Goal: Information Seeking & Learning: Learn about a topic

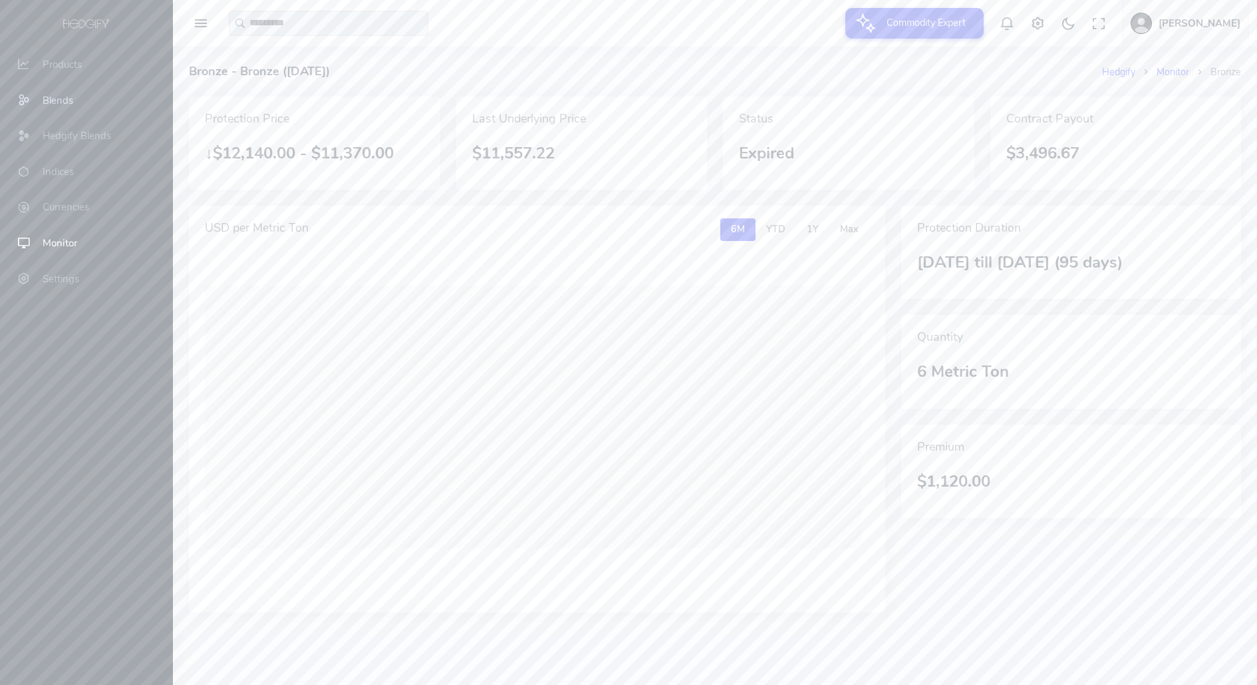
click at [66, 104] on span "Blends" at bounding box center [58, 100] width 31 height 13
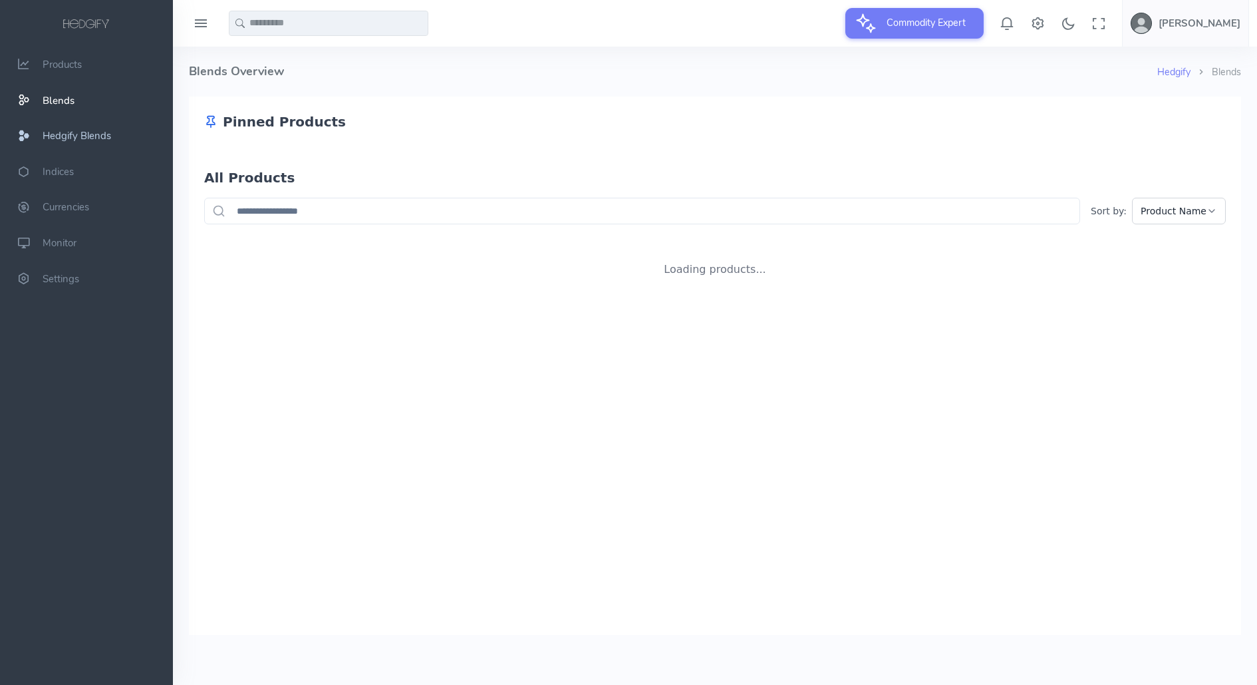
click at [59, 141] on span "Hedgify Blends" at bounding box center [77, 135] width 69 height 13
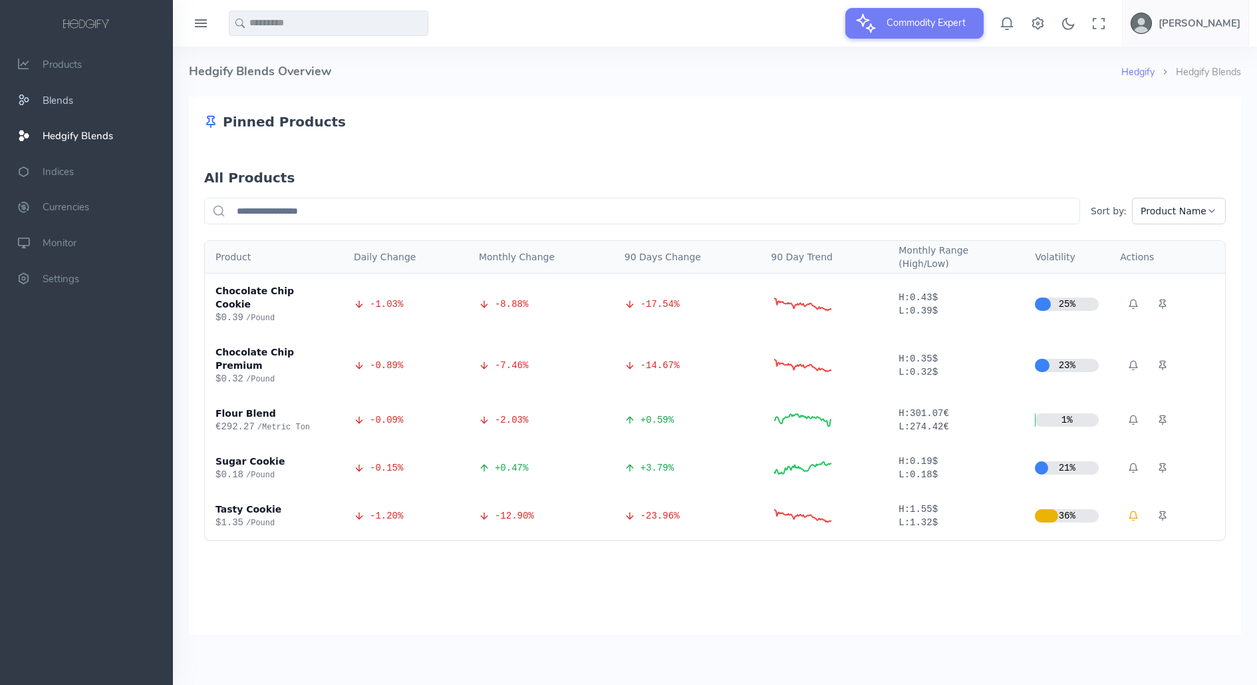
click at [73, 92] on link "Blends" at bounding box center [86, 100] width 173 height 36
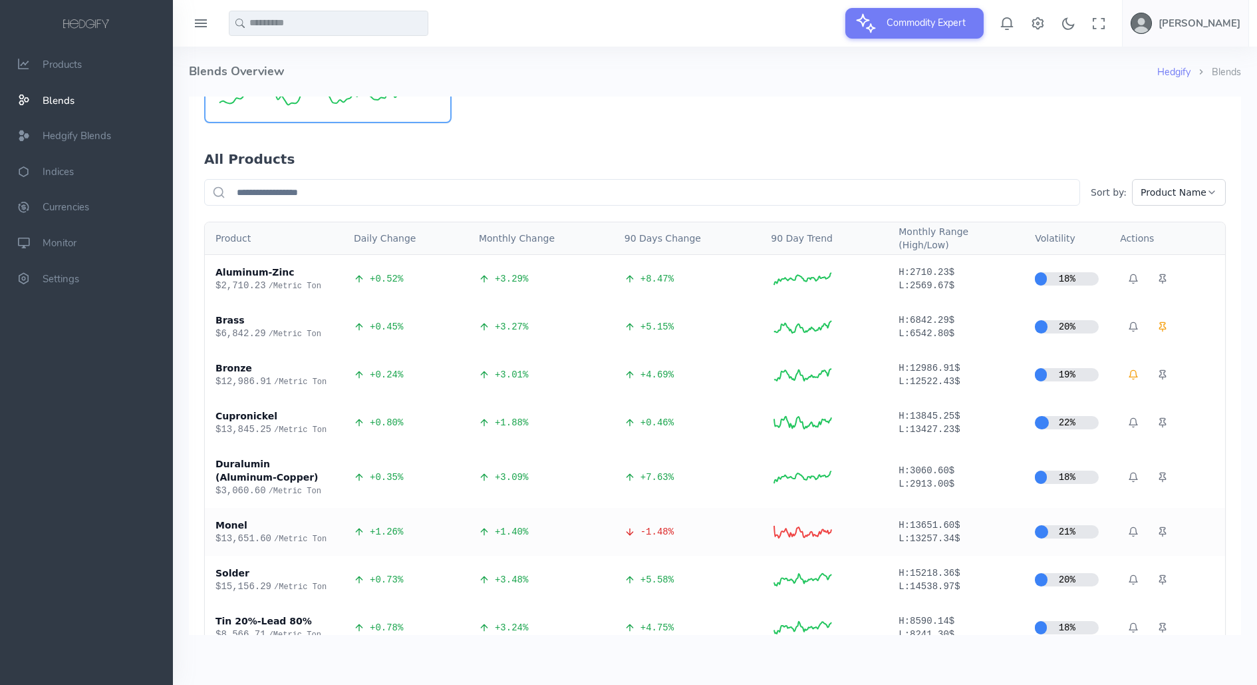
scroll to position [182, 0]
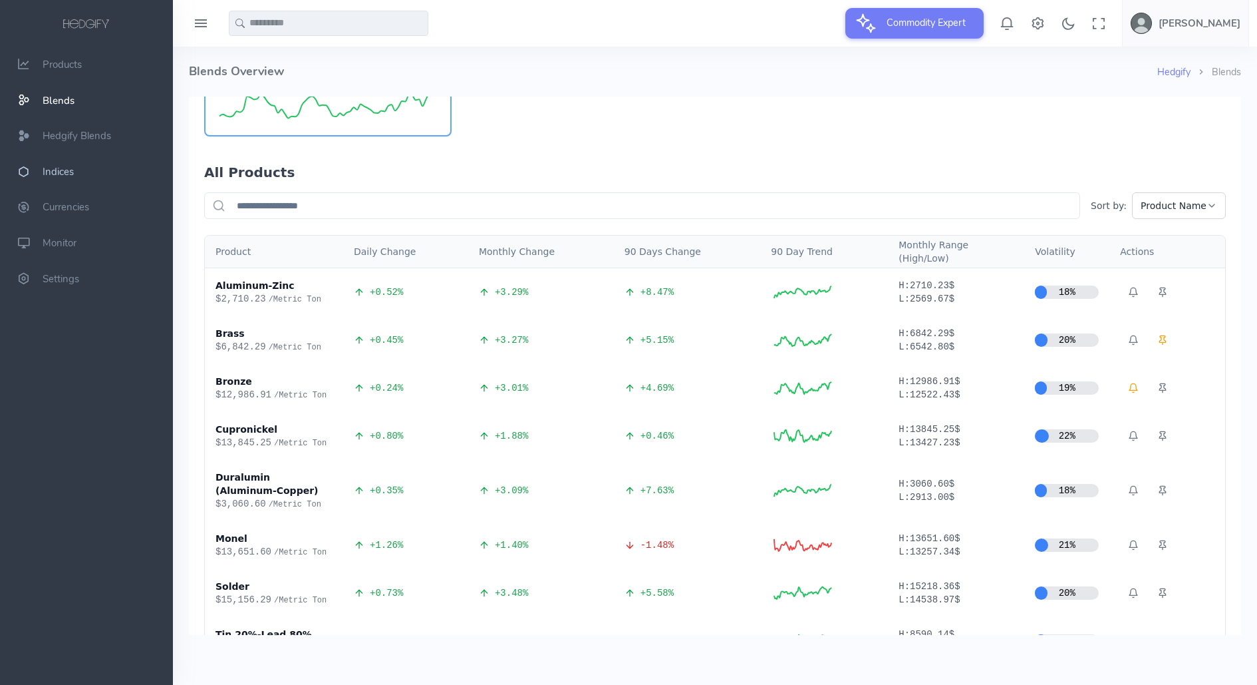
click at [73, 172] on span "Indices" at bounding box center [58, 171] width 31 height 13
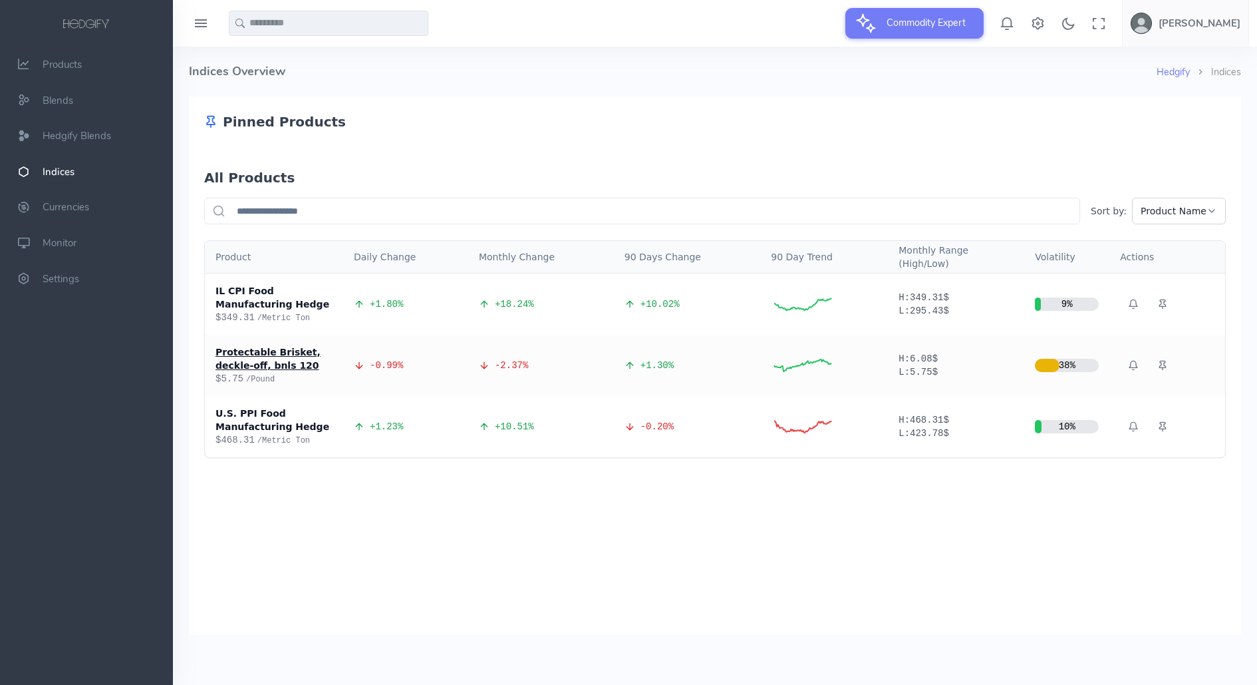
click at [284, 368] on div "Protectable Brisket, deckle-off, bnls 120" at bounding box center [274, 358] width 117 height 27
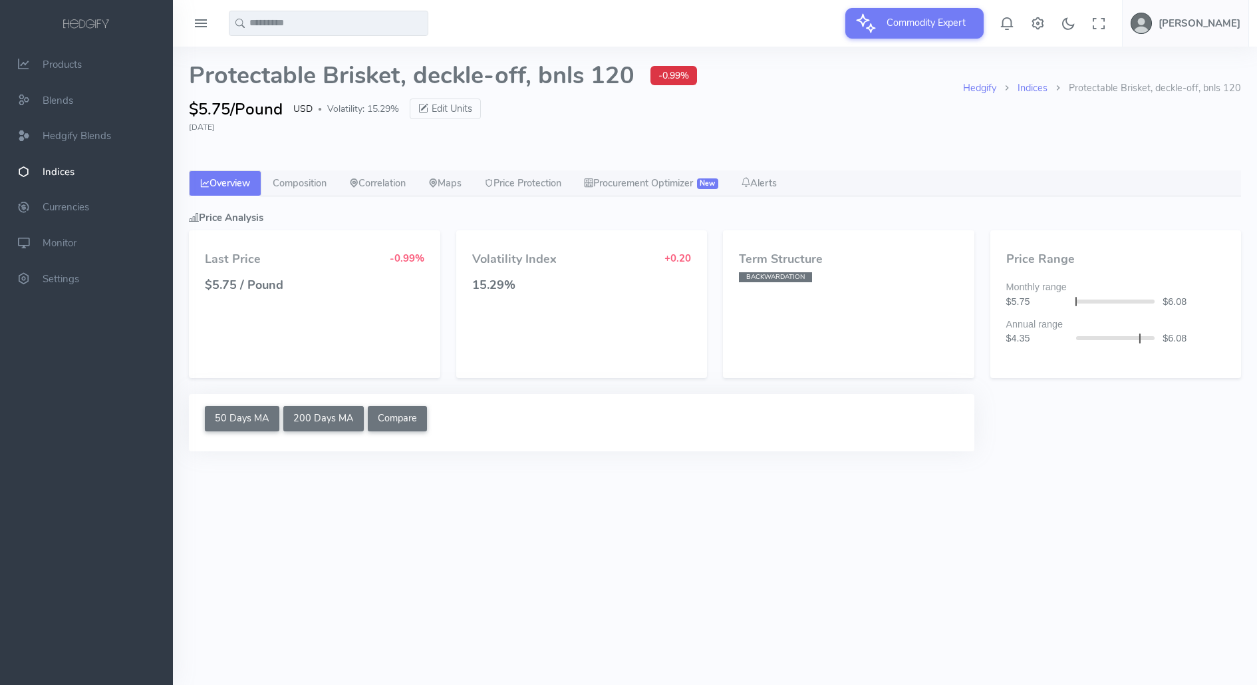
select select "****"
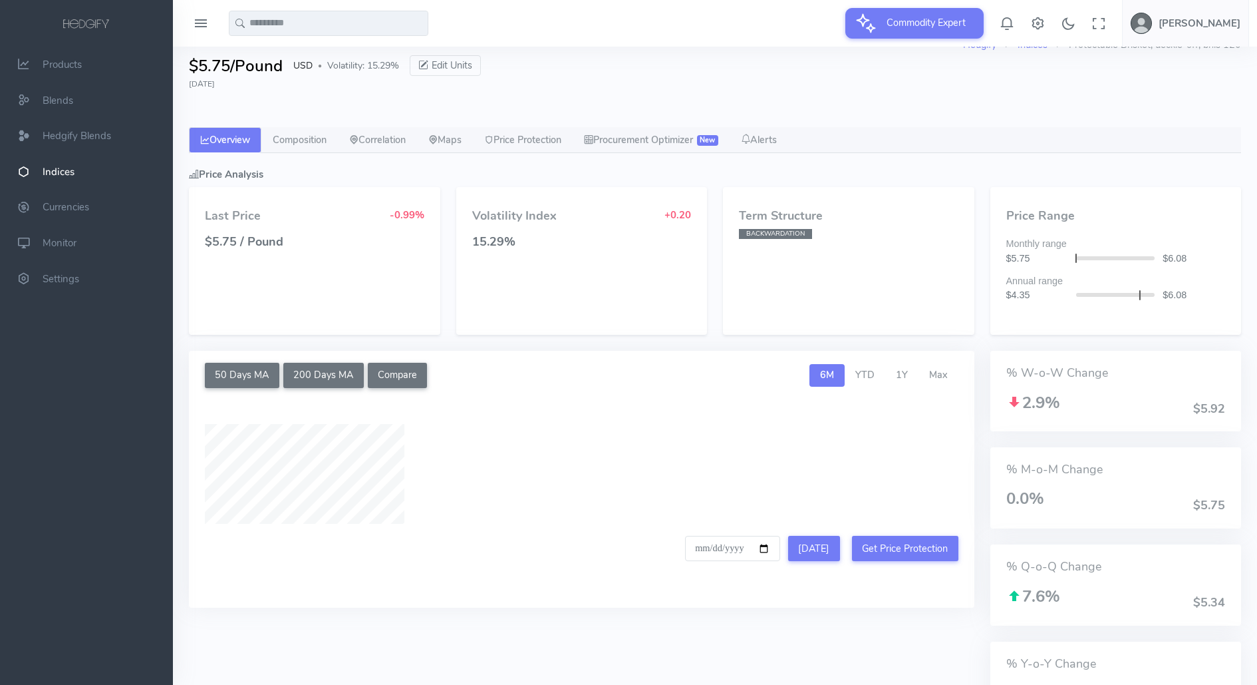
type input "**********"
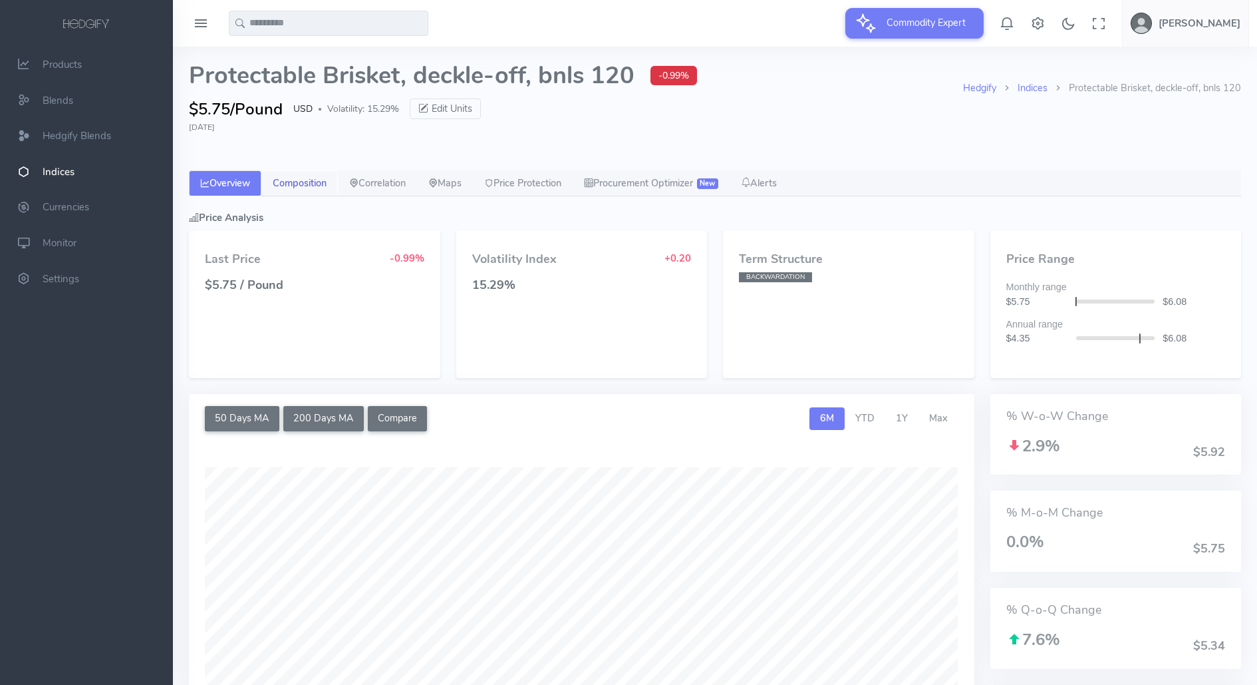
click at [316, 188] on link "Composition" at bounding box center [299, 183] width 76 height 27
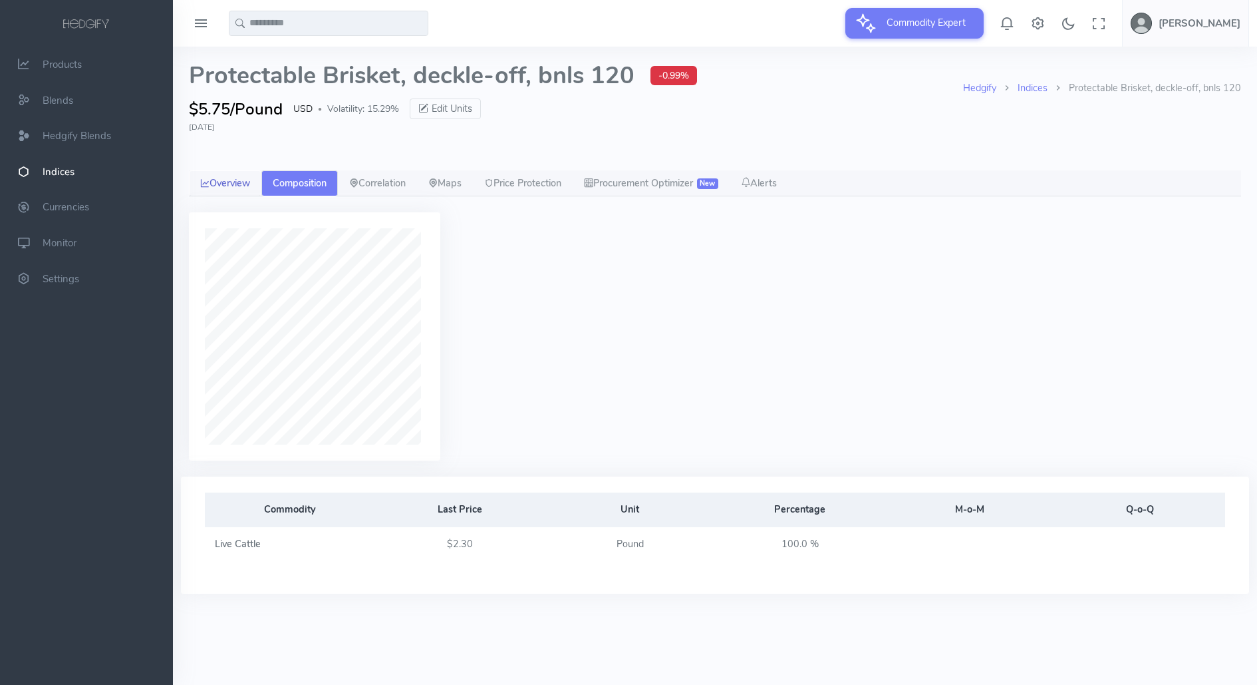
click at [218, 176] on link "Overview" at bounding box center [225, 183] width 73 height 27
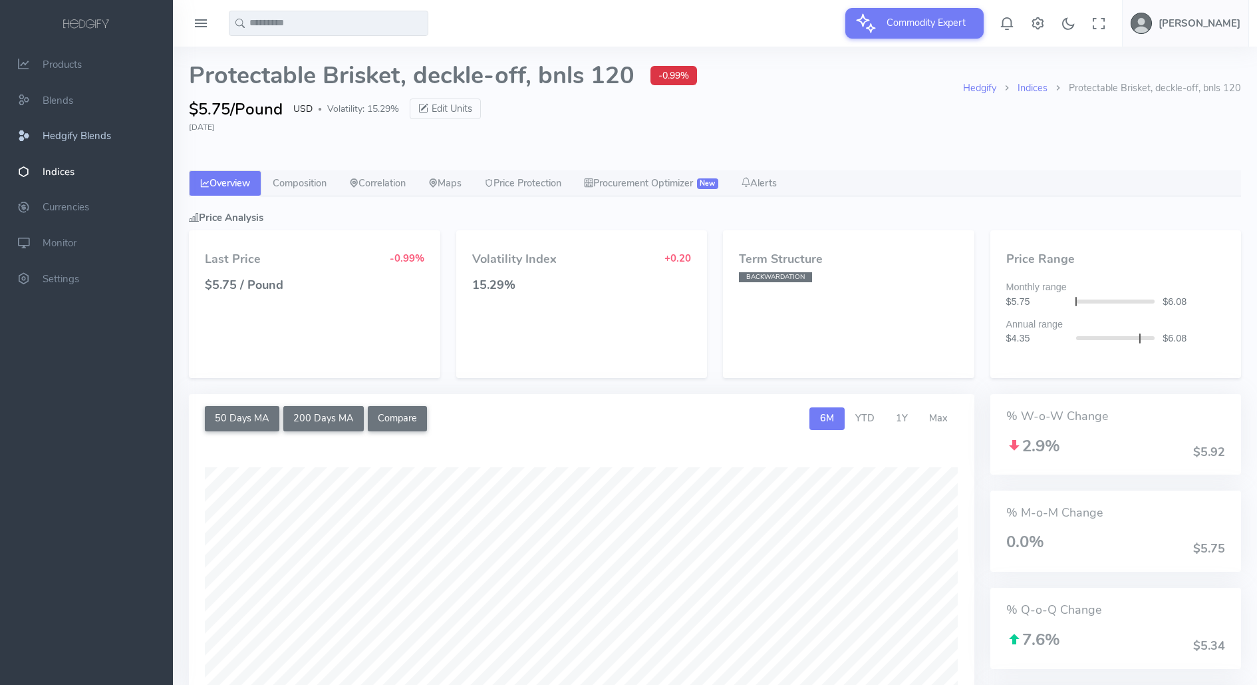
click at [79, 138] on span "Hedgify Blends" at bounding box center [77, 135] width 69 height 13
